Goal: Navigation & Orientation: Find specific page/section

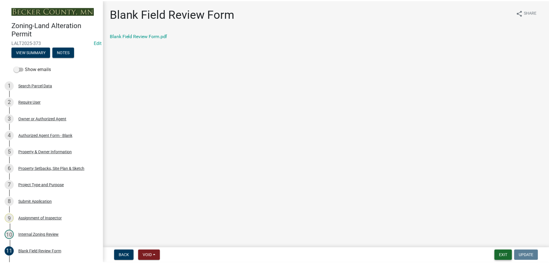
scroll to position [87, 0]
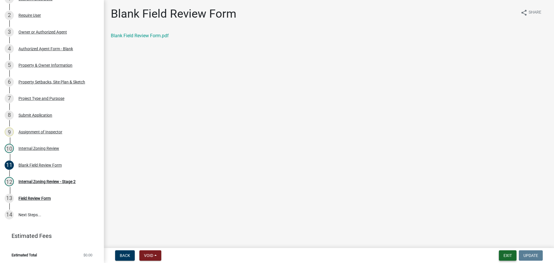
click at [508, 253] on button "Exit" at bounding box center [508, 255] width 18 height 10
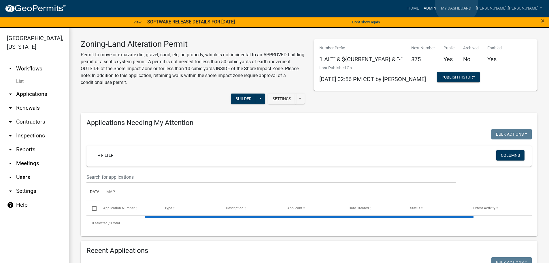
click at [439, 4] on link "Admin" at bounding box center [430, 8] width 17 height 11
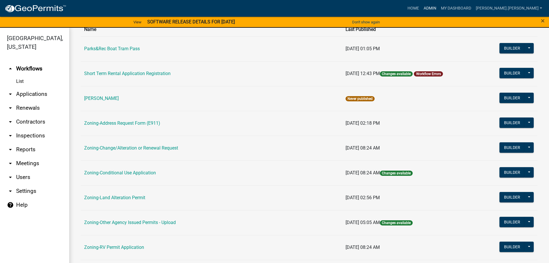
scroll to position [144, 0]
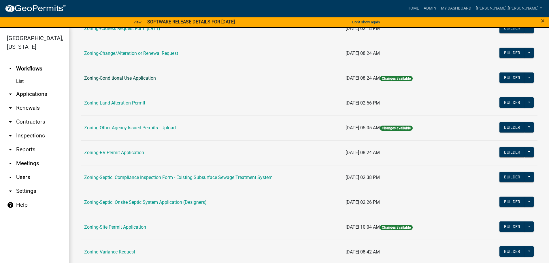
click at [104, 77] on link "Zoning-Conditional Use Application" at bounding box center [120, 77] width 72 height 5
